Goal: Submit feedback/report problem

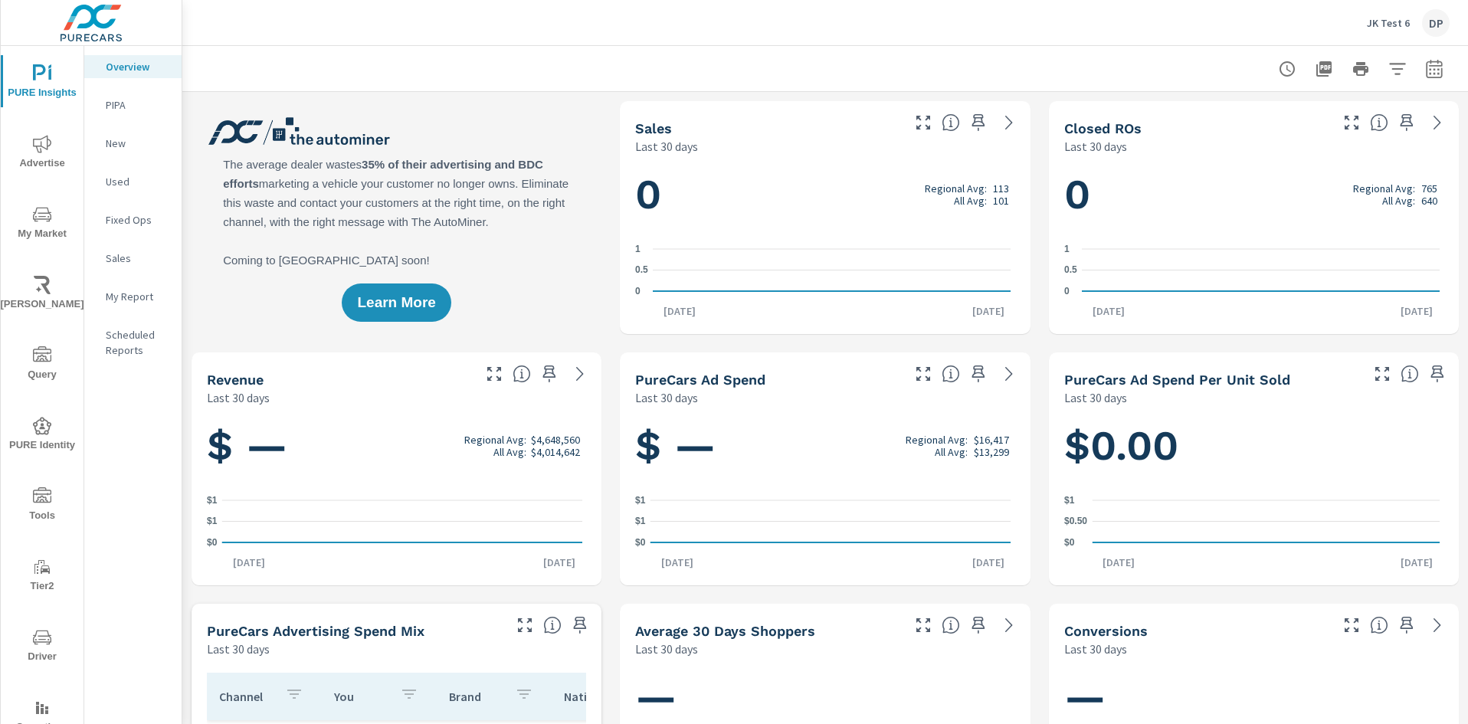
scroll to position [51, 0]
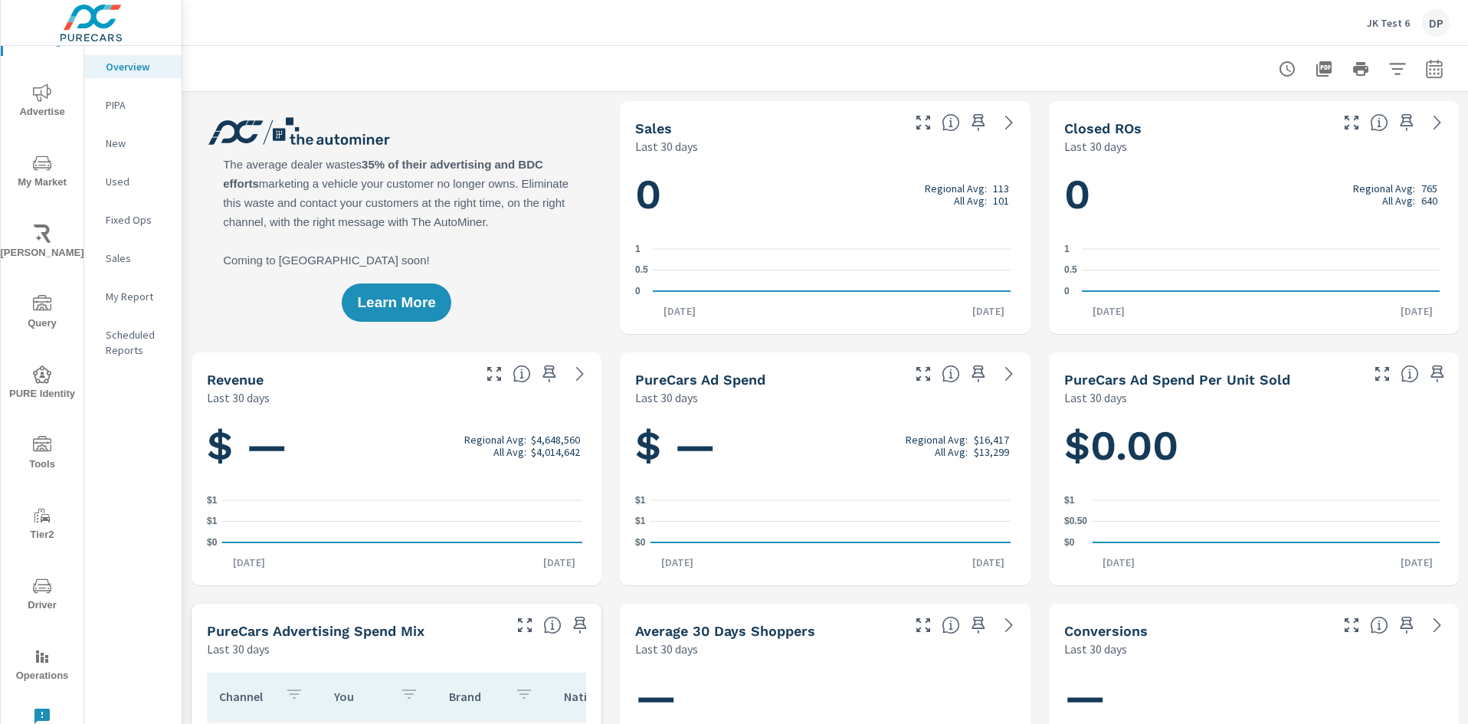
click at [38, 717] on icon "nav menu" at bounding box center [42, 716] width 18 height 18
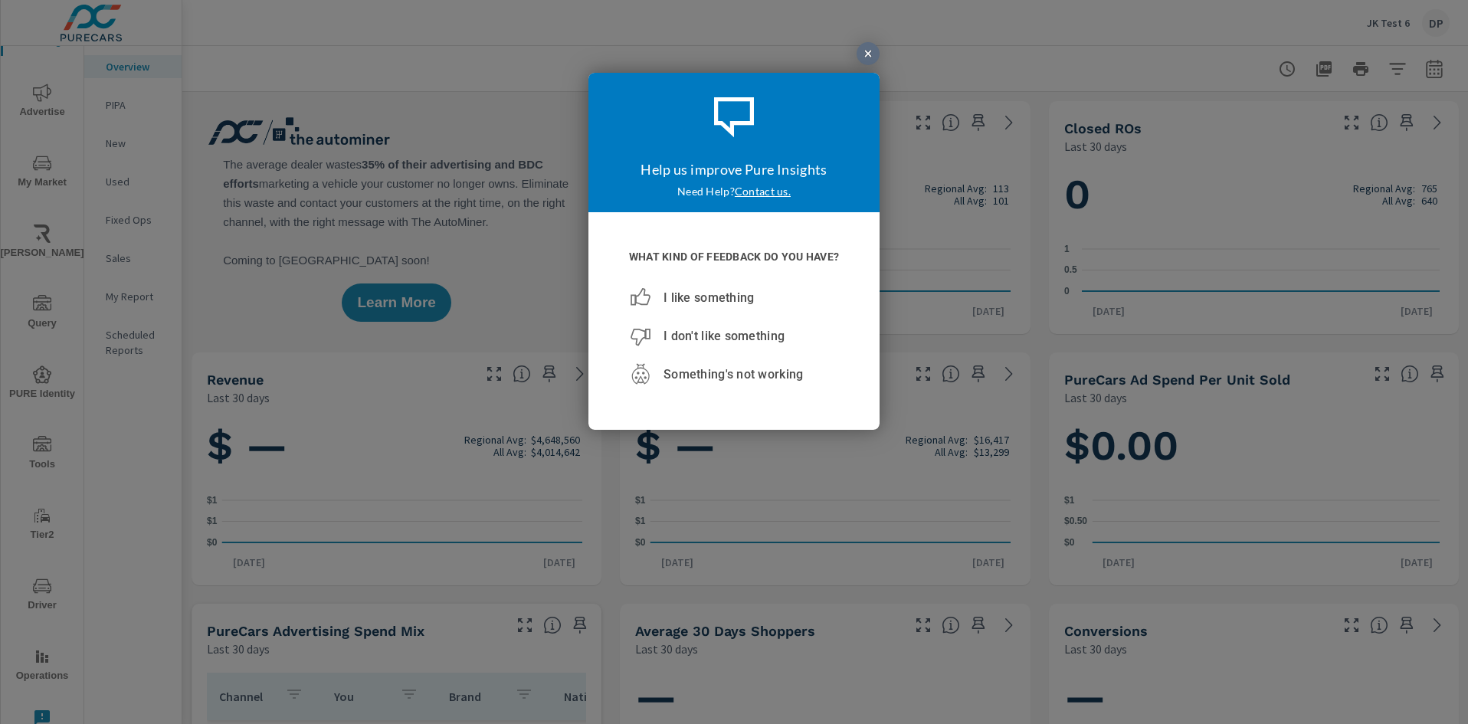
scroll to position [0, 0]
click at [733, 374] on span "Something's not working" at bounding box center [733, 373] width 139 height 15
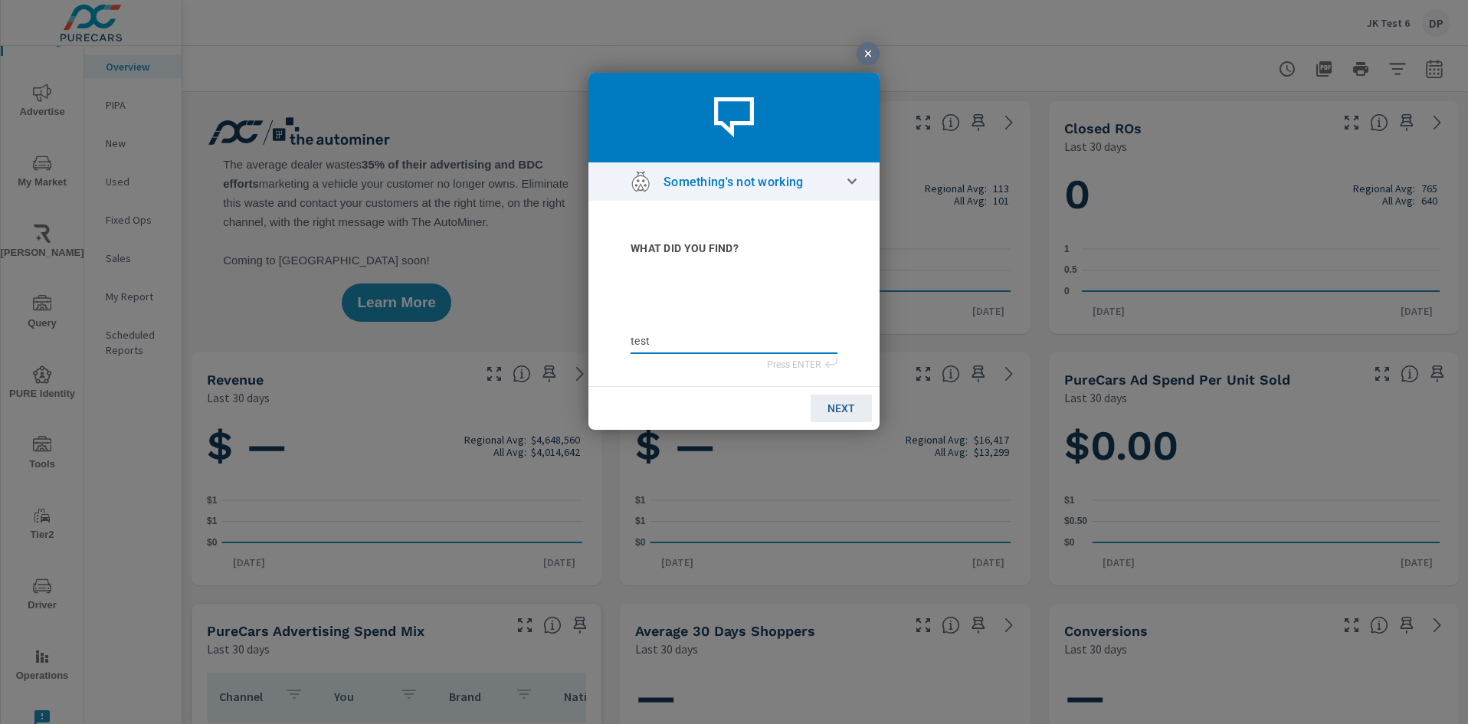
type textarea "teste"
click at [841, 407] on span "NEXT" at bounding box center [842, 408] width 28 height 12
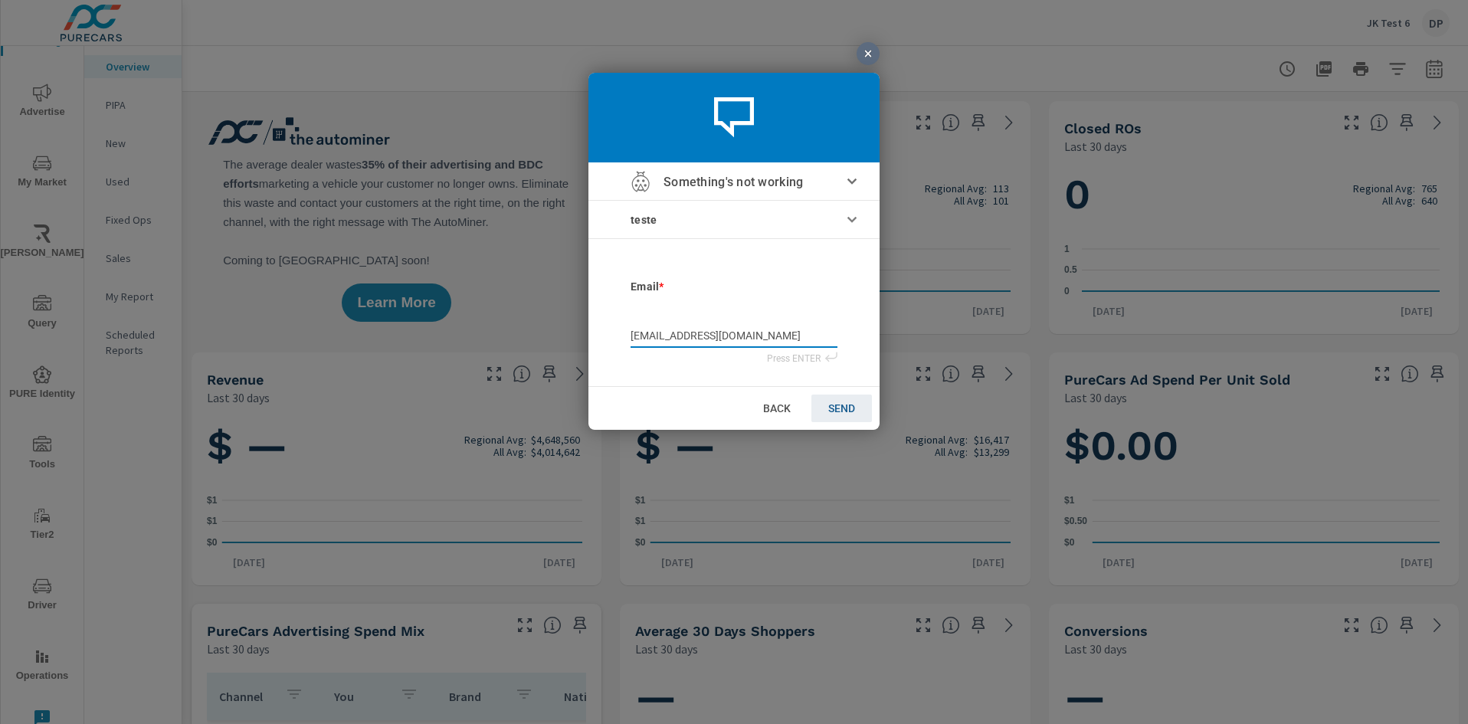
type input "[EMAIL_ADDRESS][DOMAIN_NAME]"
click at [841, 407] on span "SEND" at bounding box center [841, 408] width 27 height 12
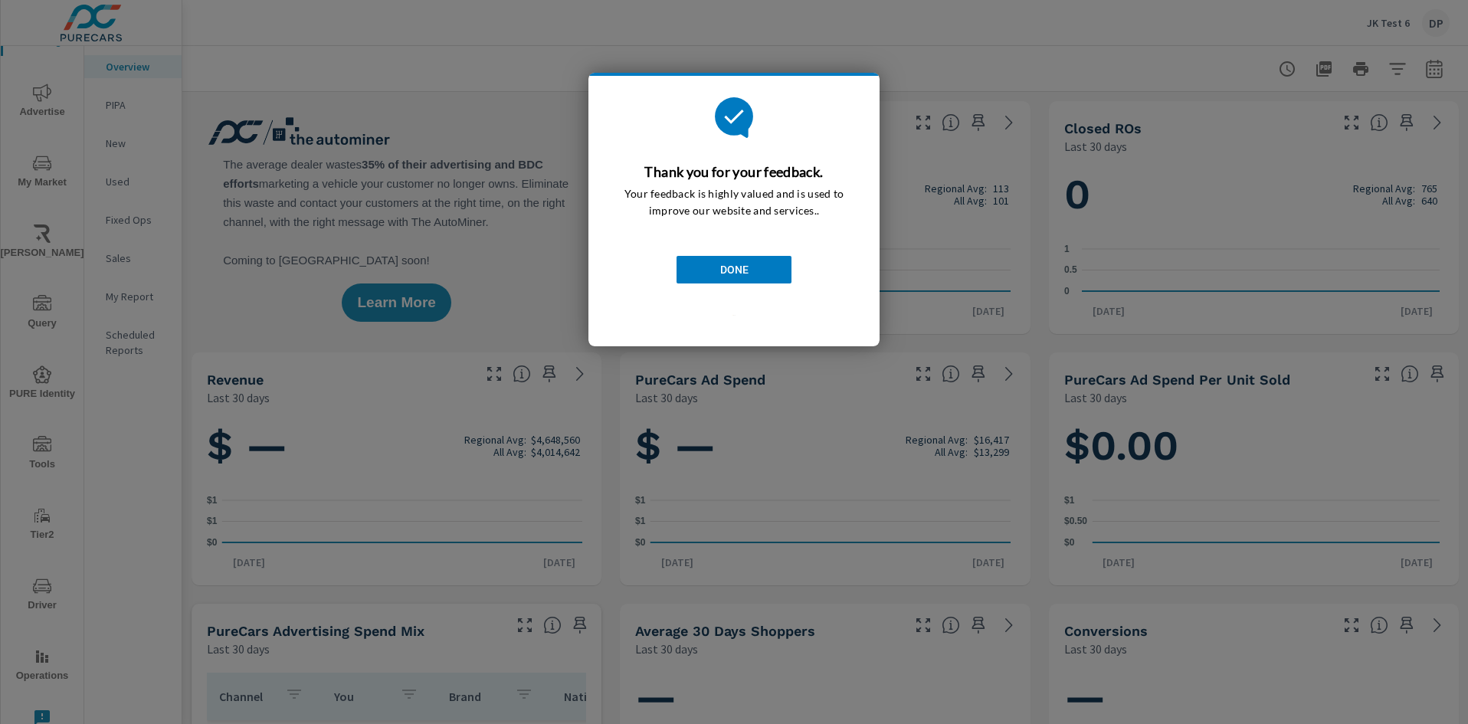
click at [733, 269] on span "DONE" at bounding box center [734, 269] width 28 height 12
